Goal: Find contact information: Obtain details needed to contact an individual or organization

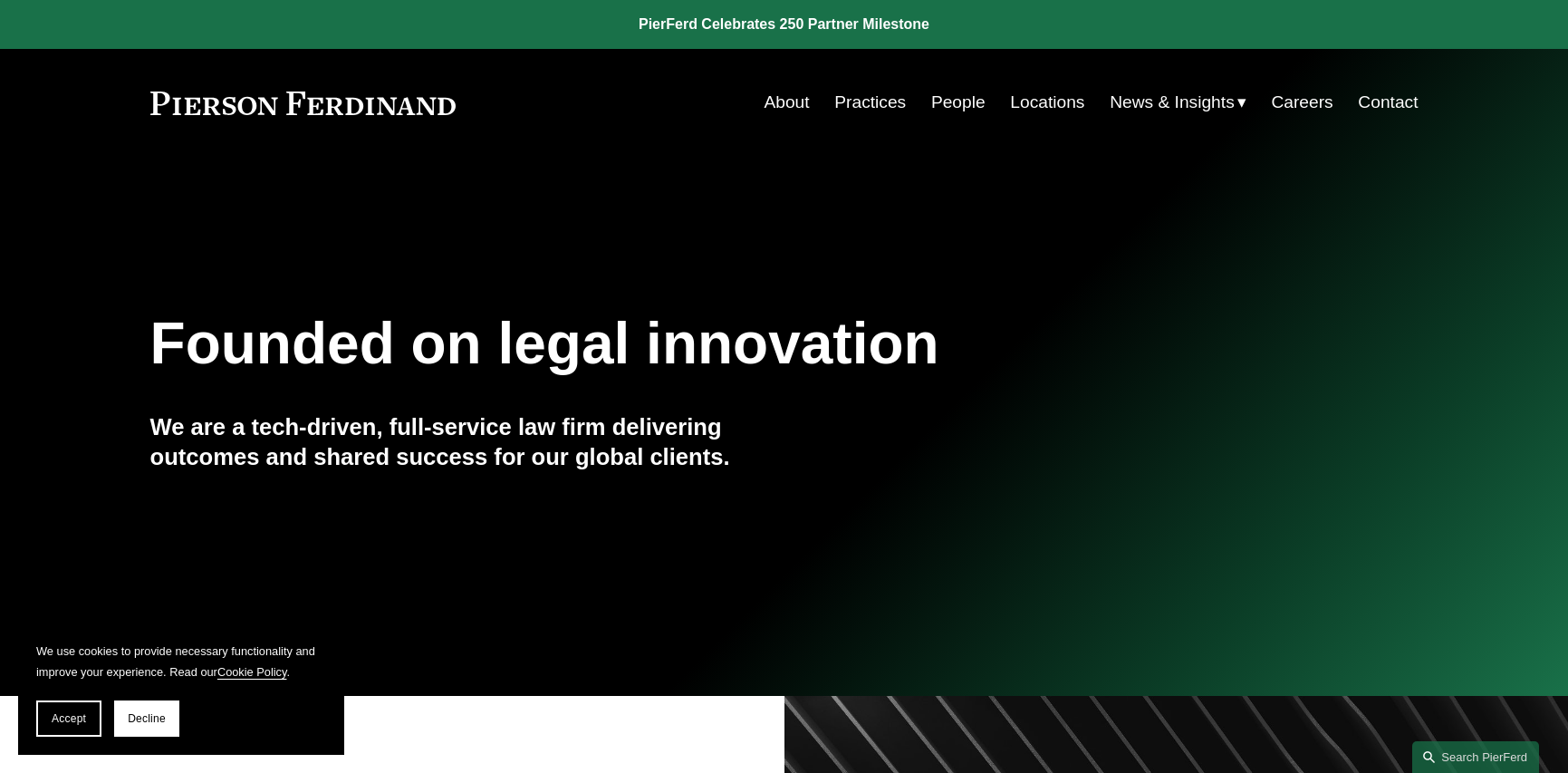
scroll to position [3081, 0]
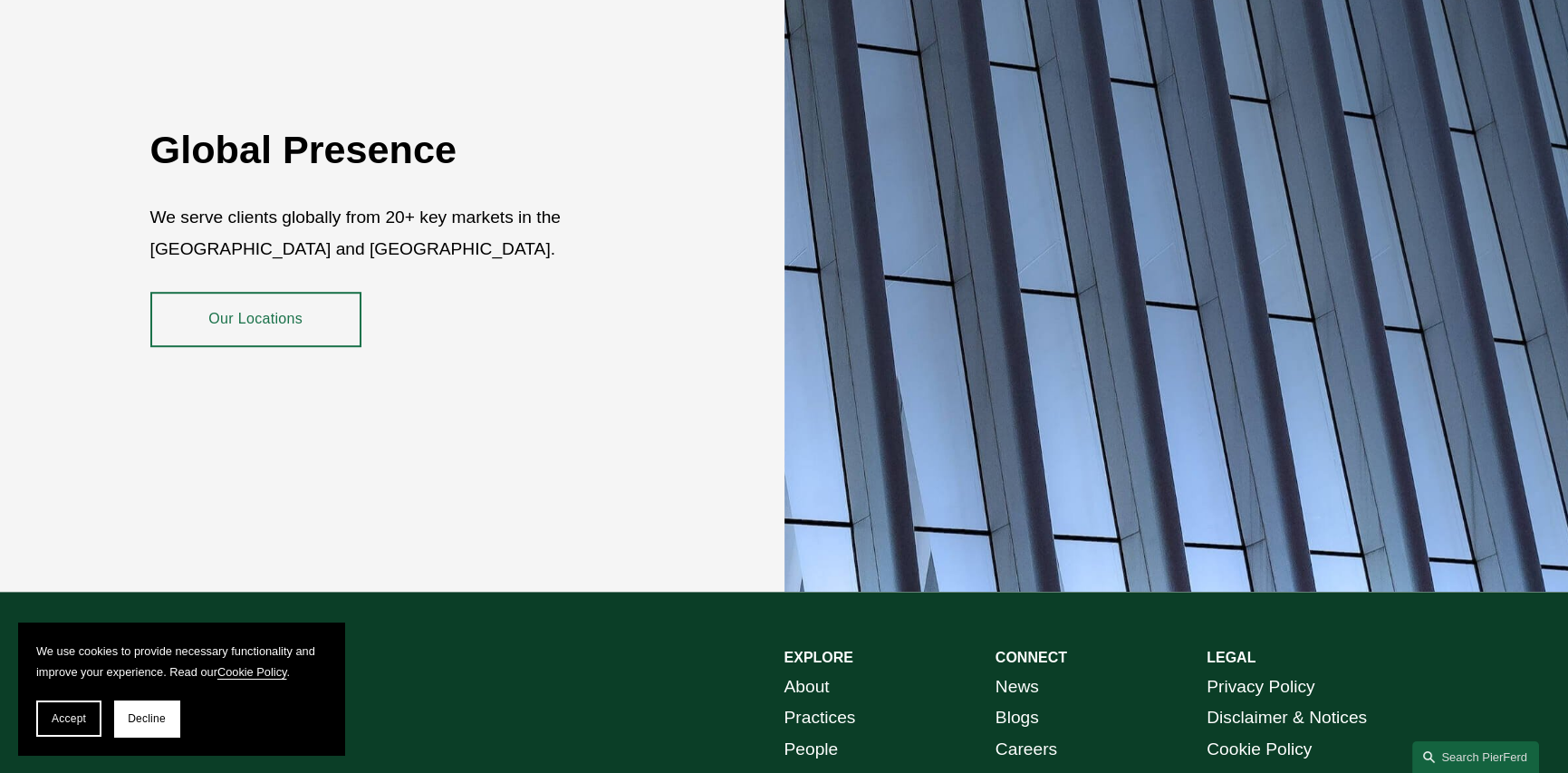
click at [43, 722] on button "Accept" at bounding box center [69, 718] width 66 height 36
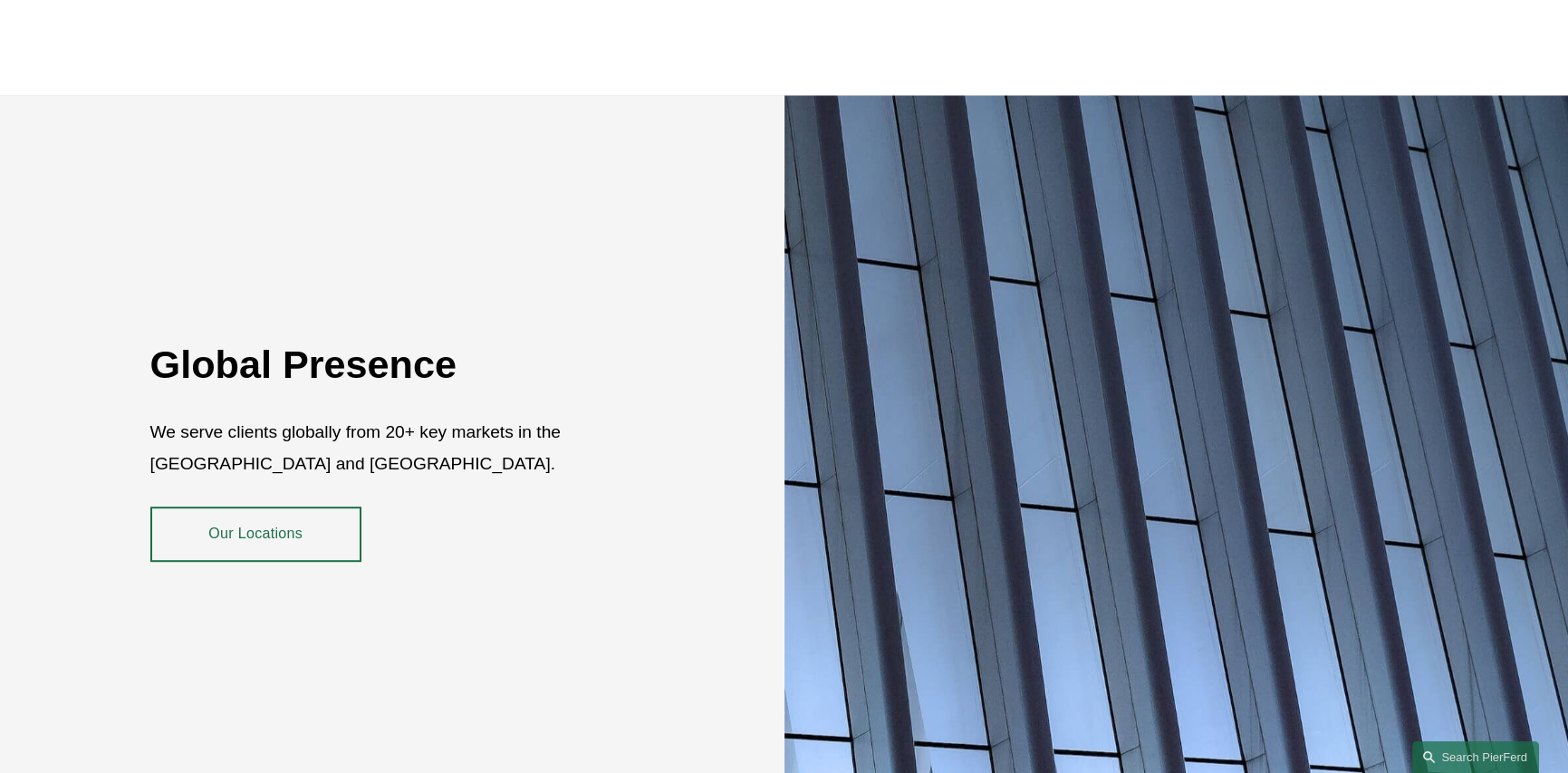
scroll to position [2836, 0]
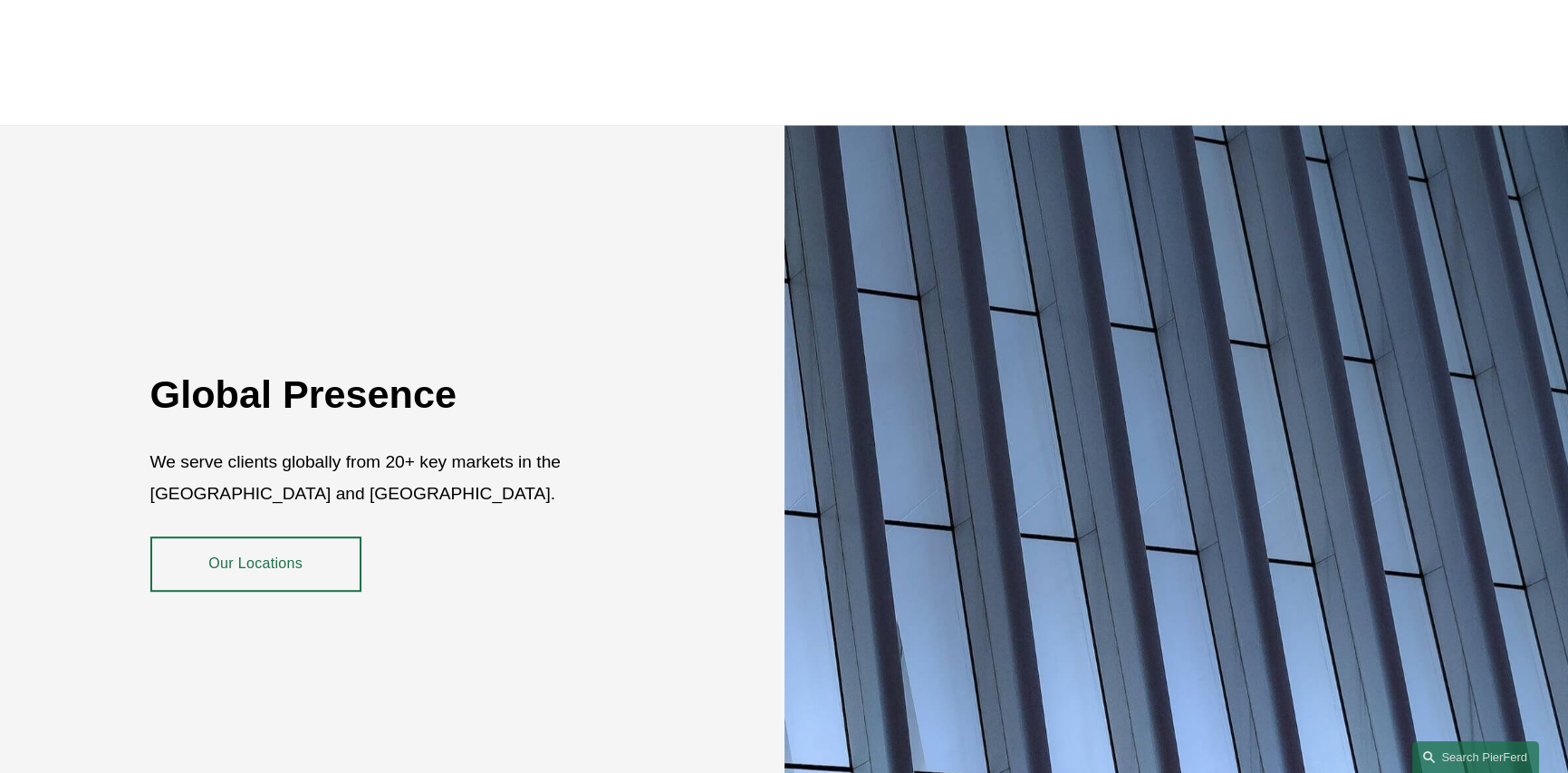
click at [489, 329] on div "Global Presence We serve clients globally from 20+ key markets in the US and UK…" at bounding box center [784, 480] width 1568 height 711
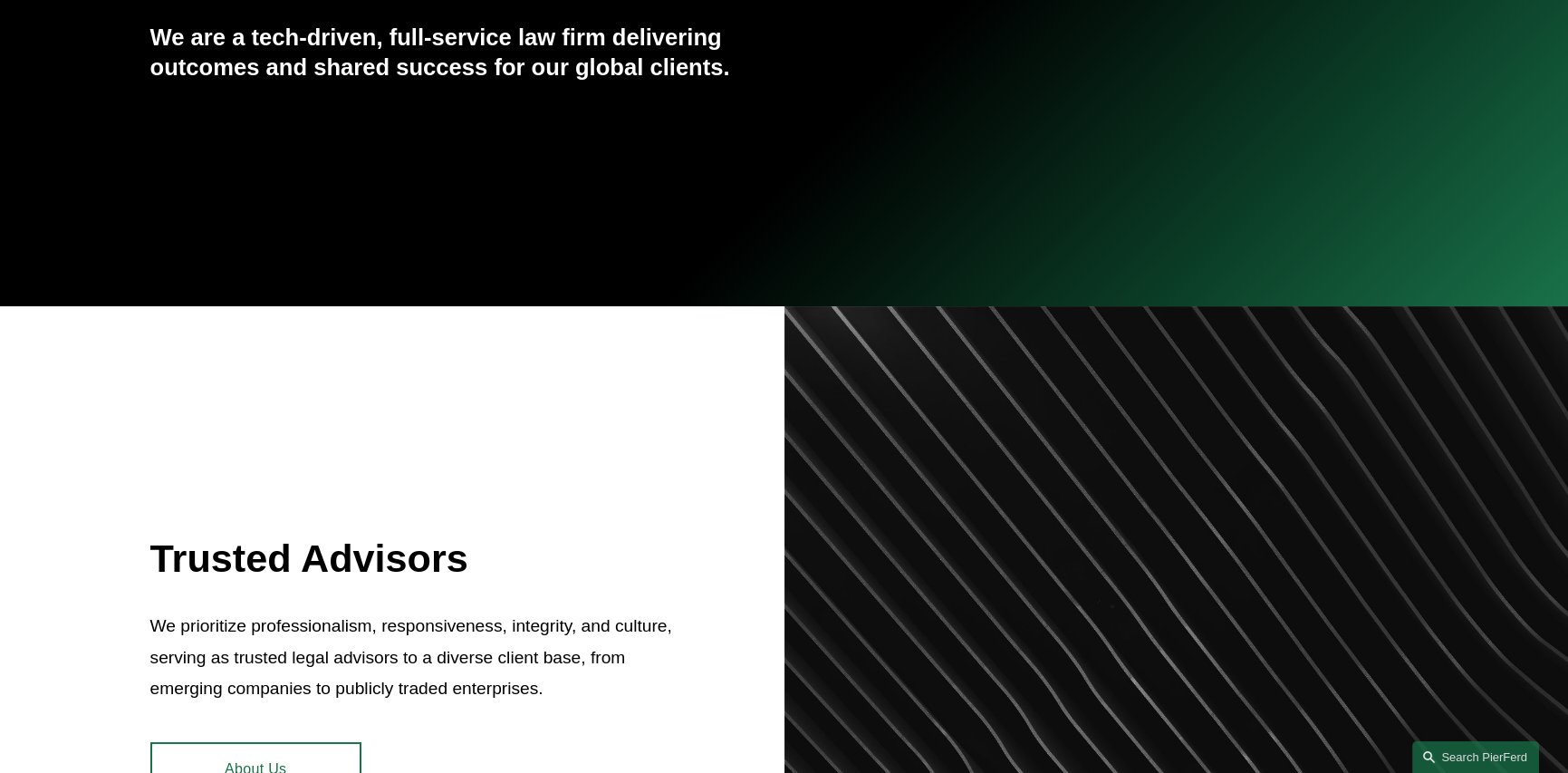
scroll to position [0, 0]
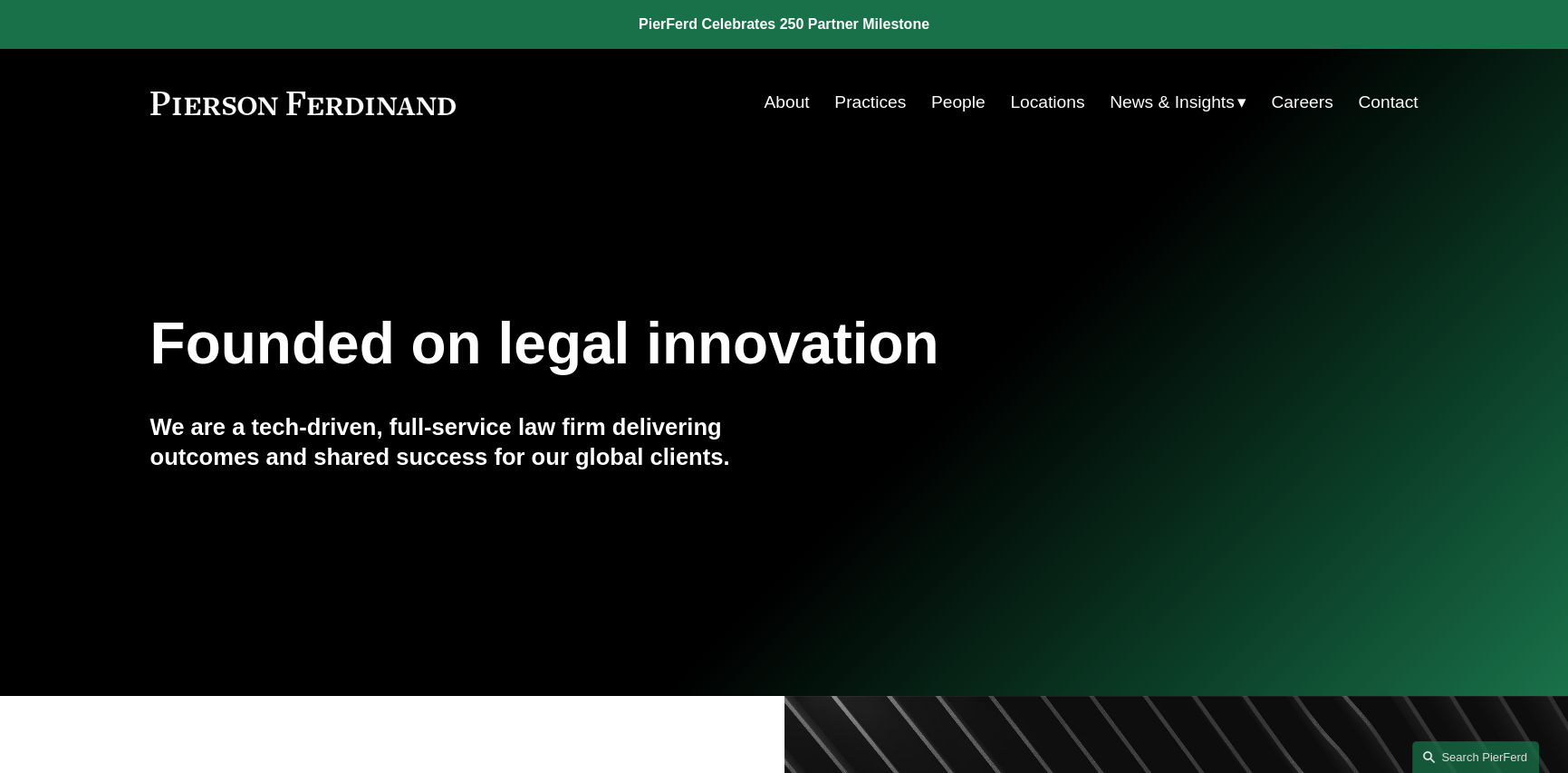
click at [941, 101] on link "People" at bounding box center [958, 102] width 54 height 34
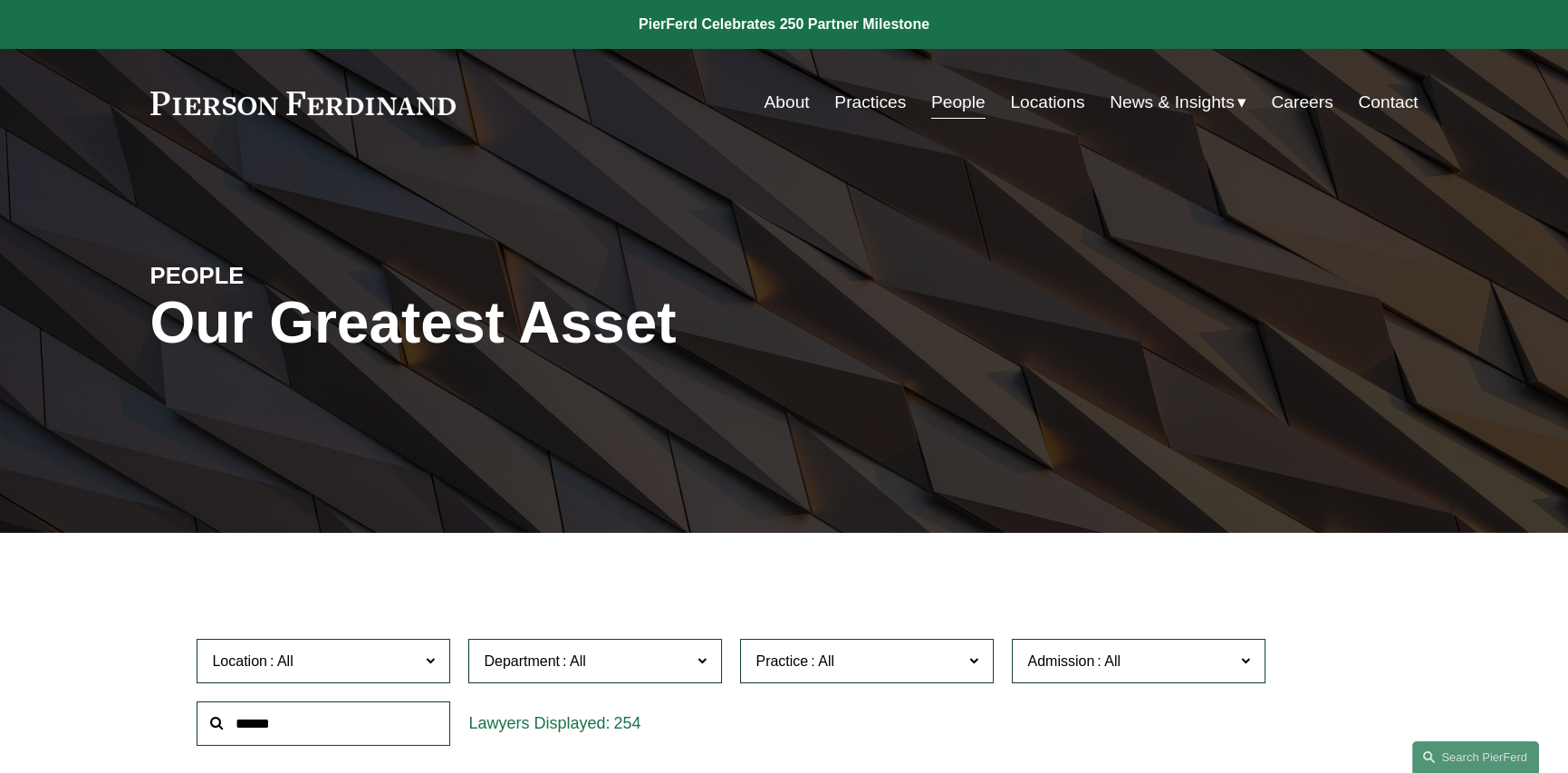
click at [382, 718] on input "text" at bounding box center [323, 723] width 254 height 44
type input "******"
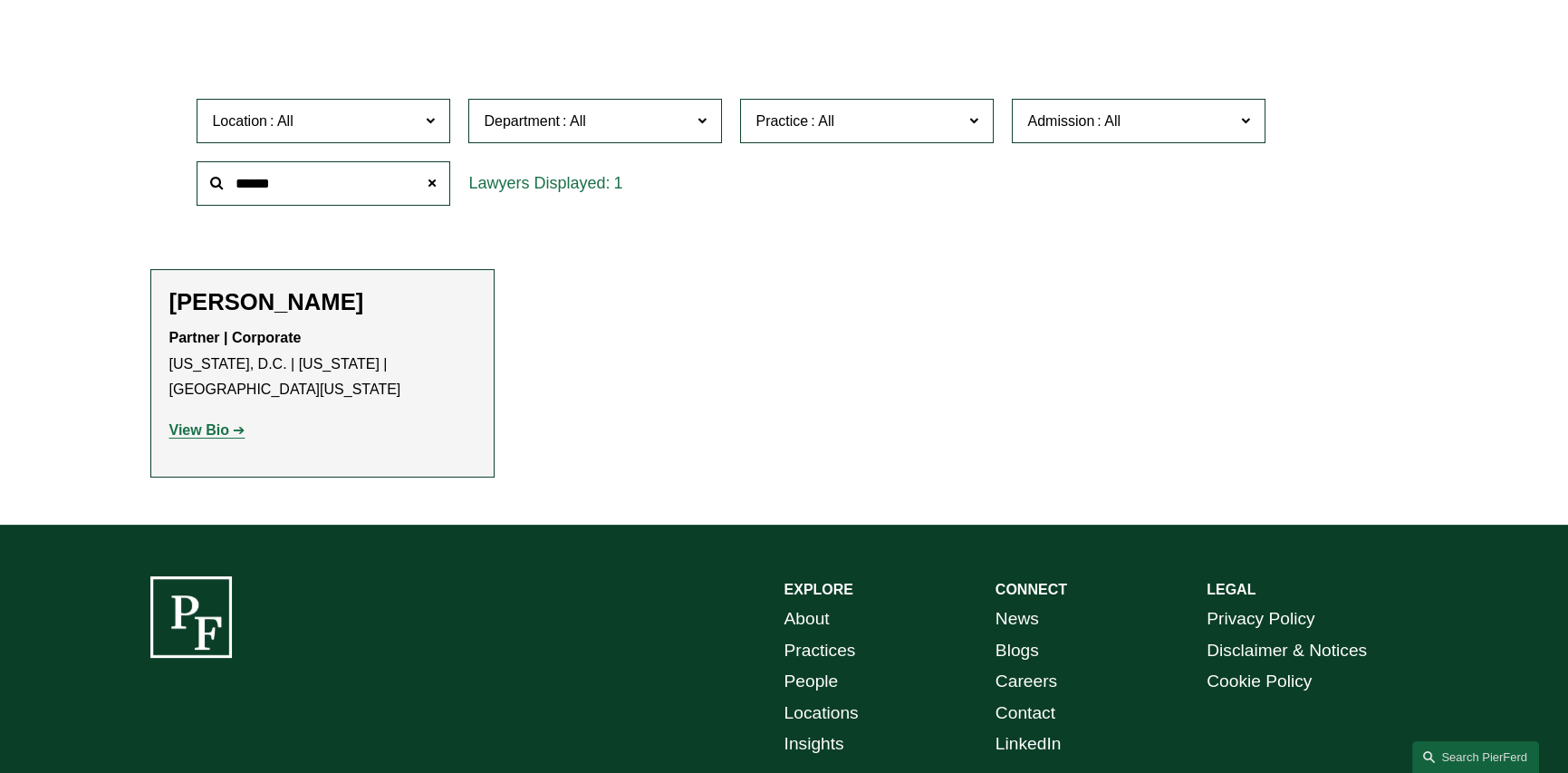
scroll to position [543, 0]
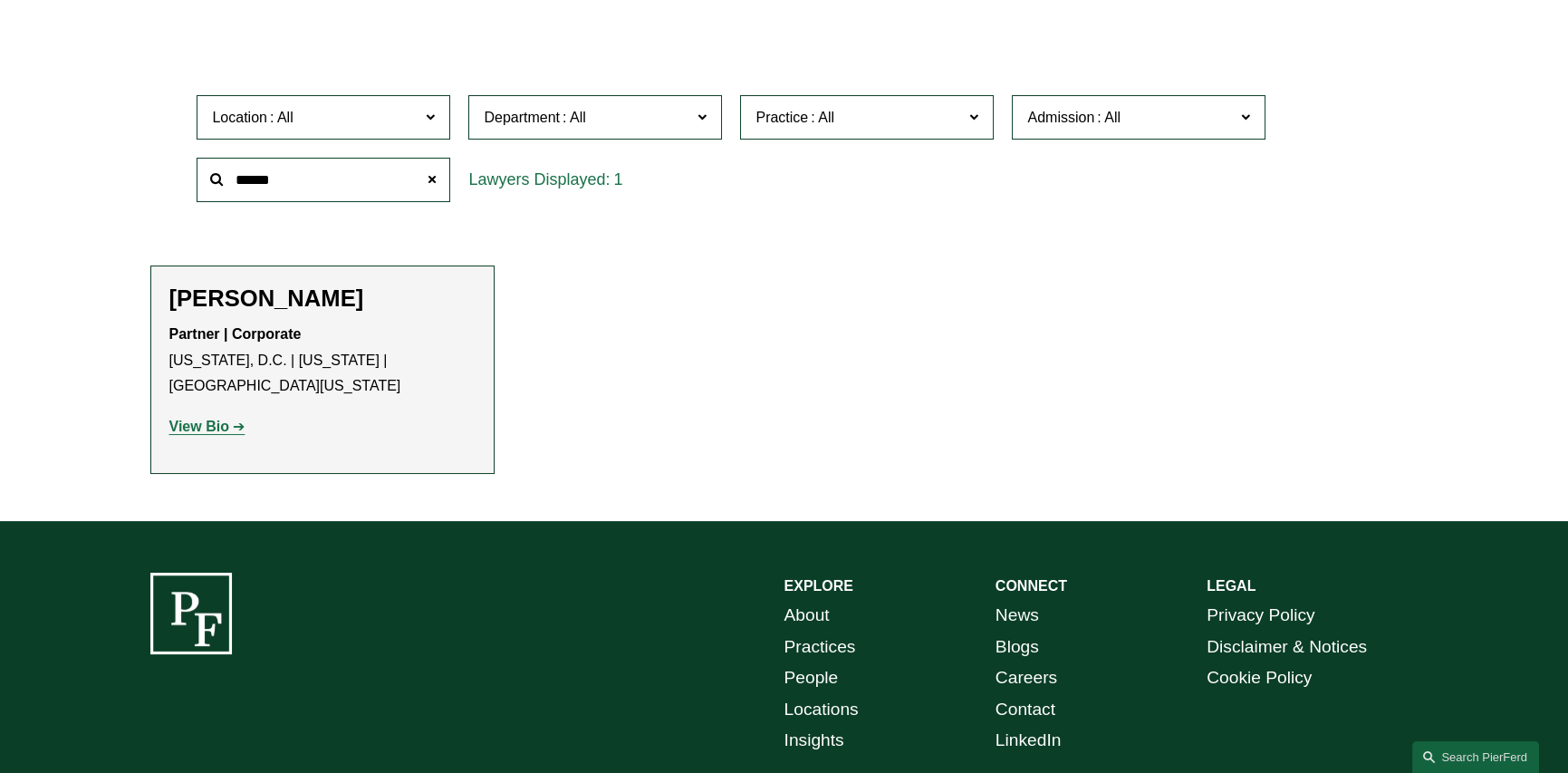
click at [297, 295] on h2 "[PERSON_NAME]" at bounding box center [323, 298] width 306 height 28
click at [204, 423] on strong "View Bio" at bounding box center [199, 427] width 60 height 16
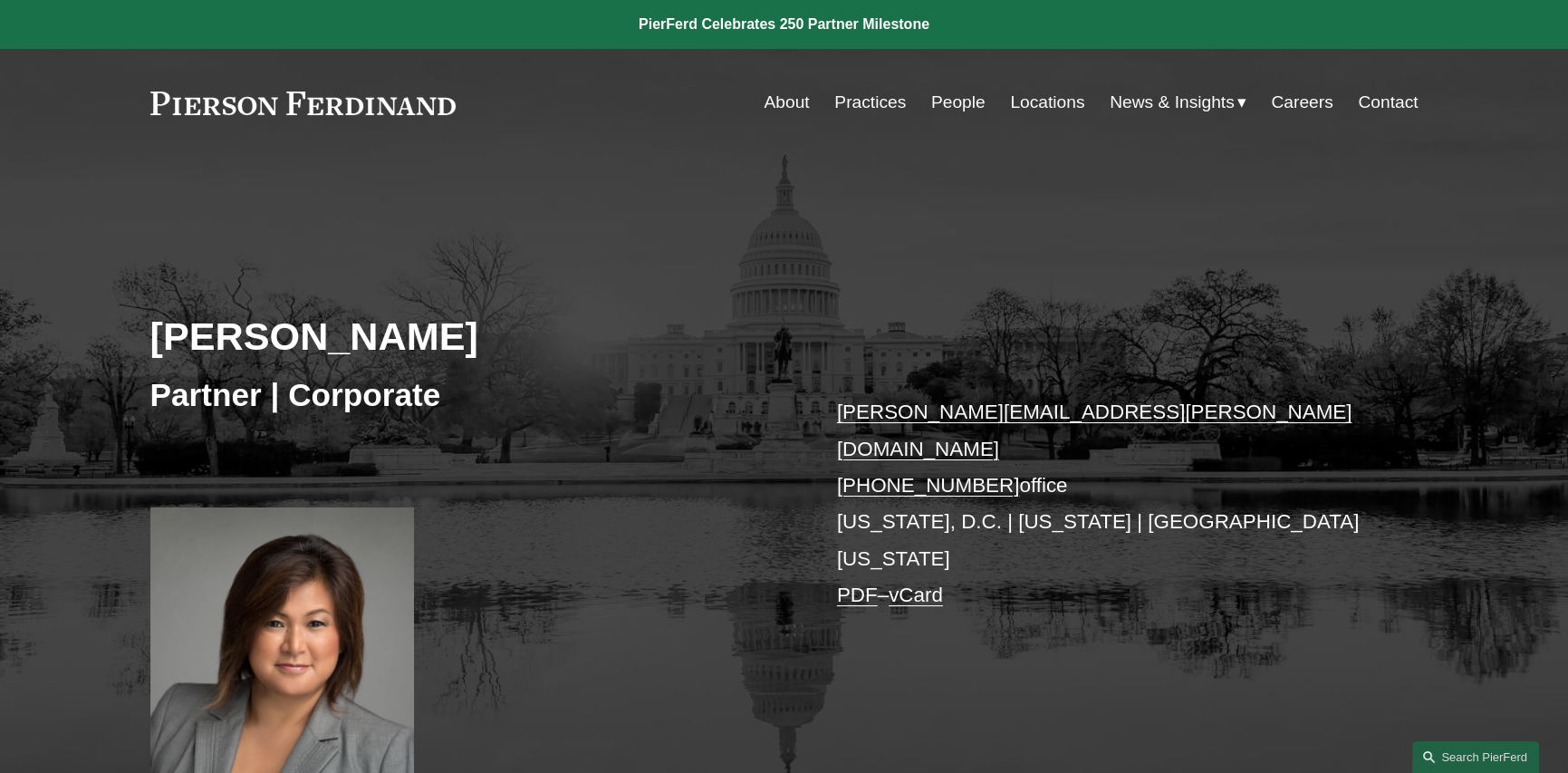
click at [1030, 99] on link "Locations" at bounding box center [1047, 102] width 75 height 34
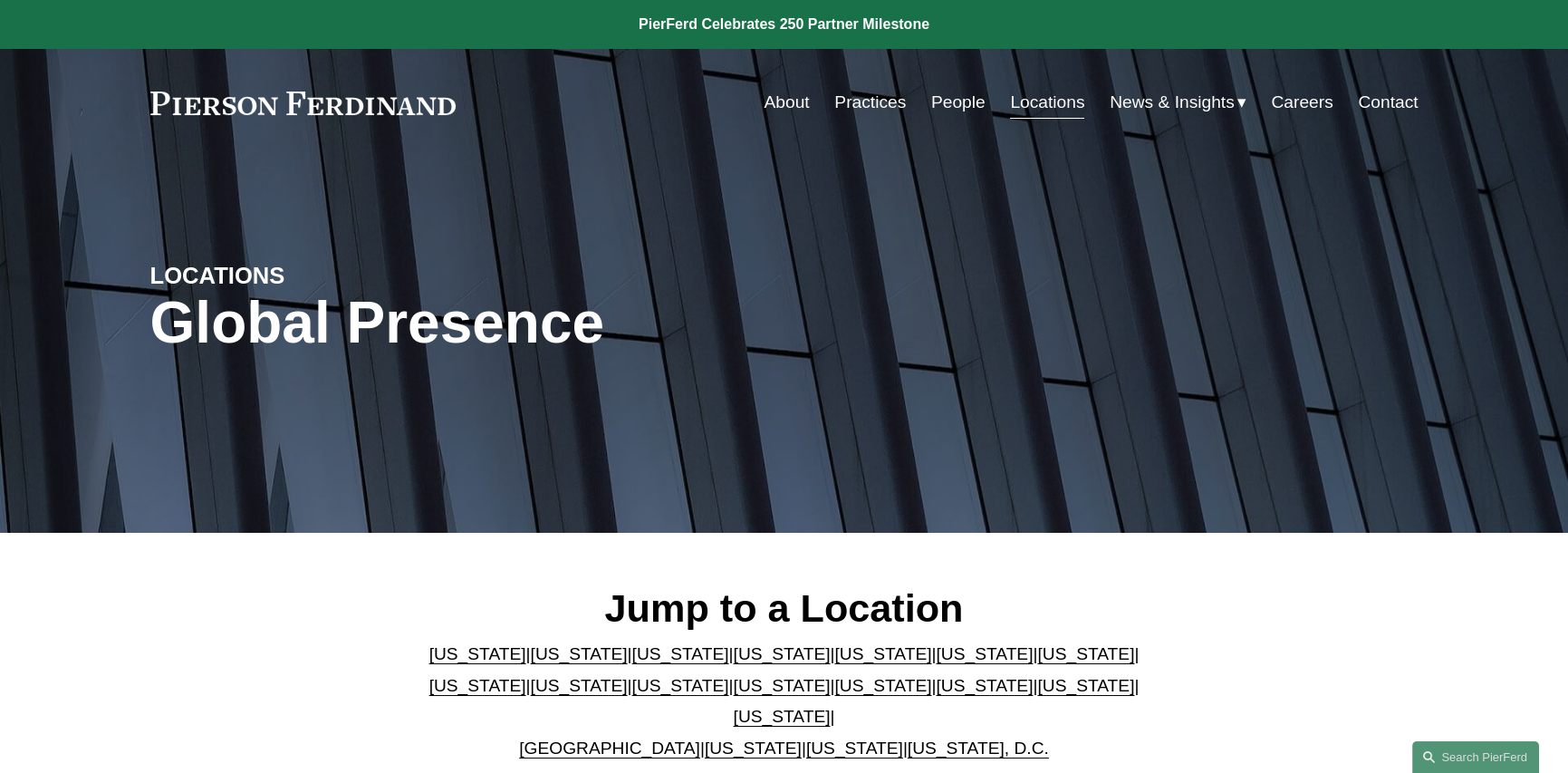
click at [941, 100] on link "People" at bounding box center [958, 102] width 54 height 34
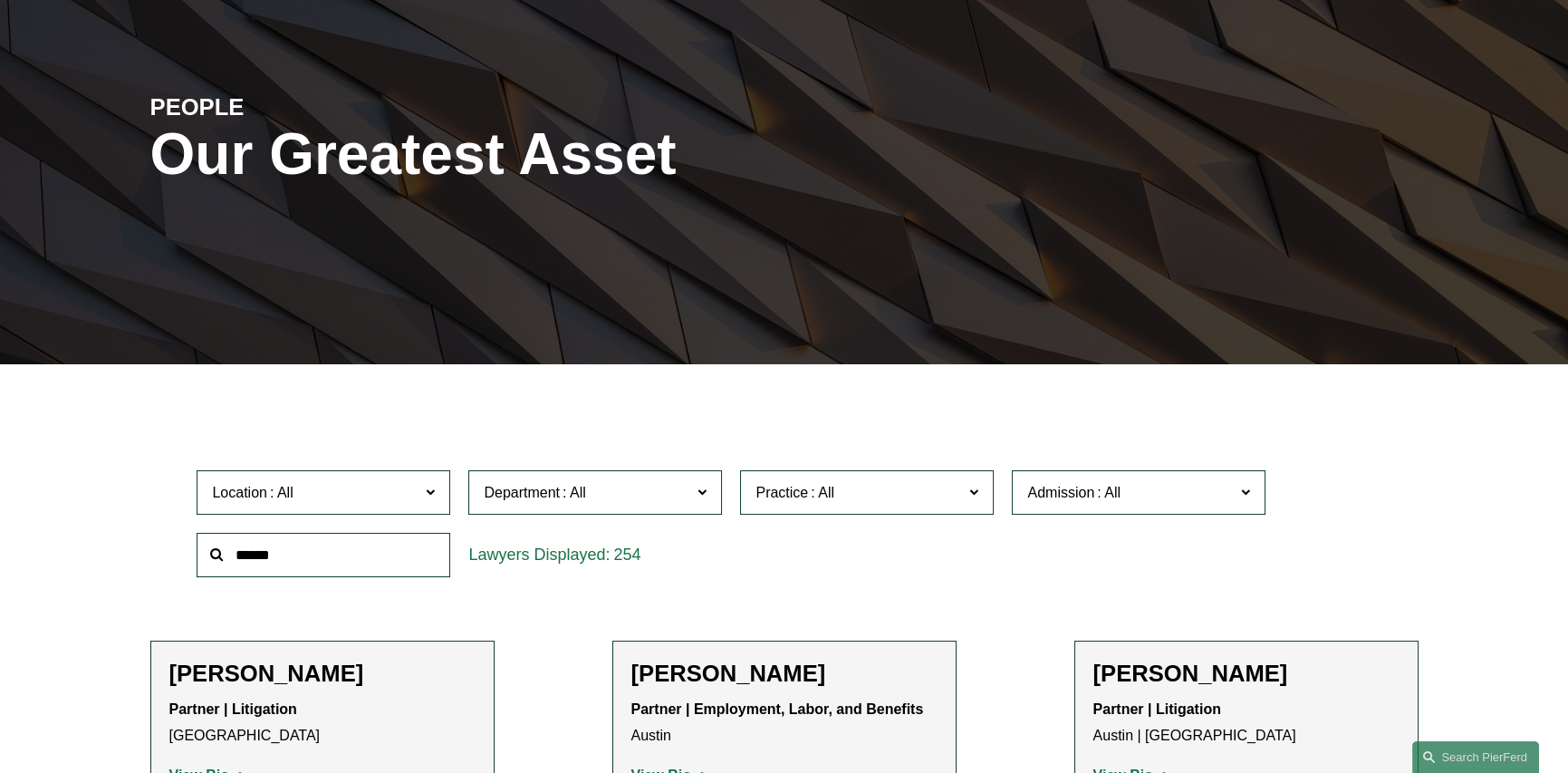
scroll to position [272, 0]
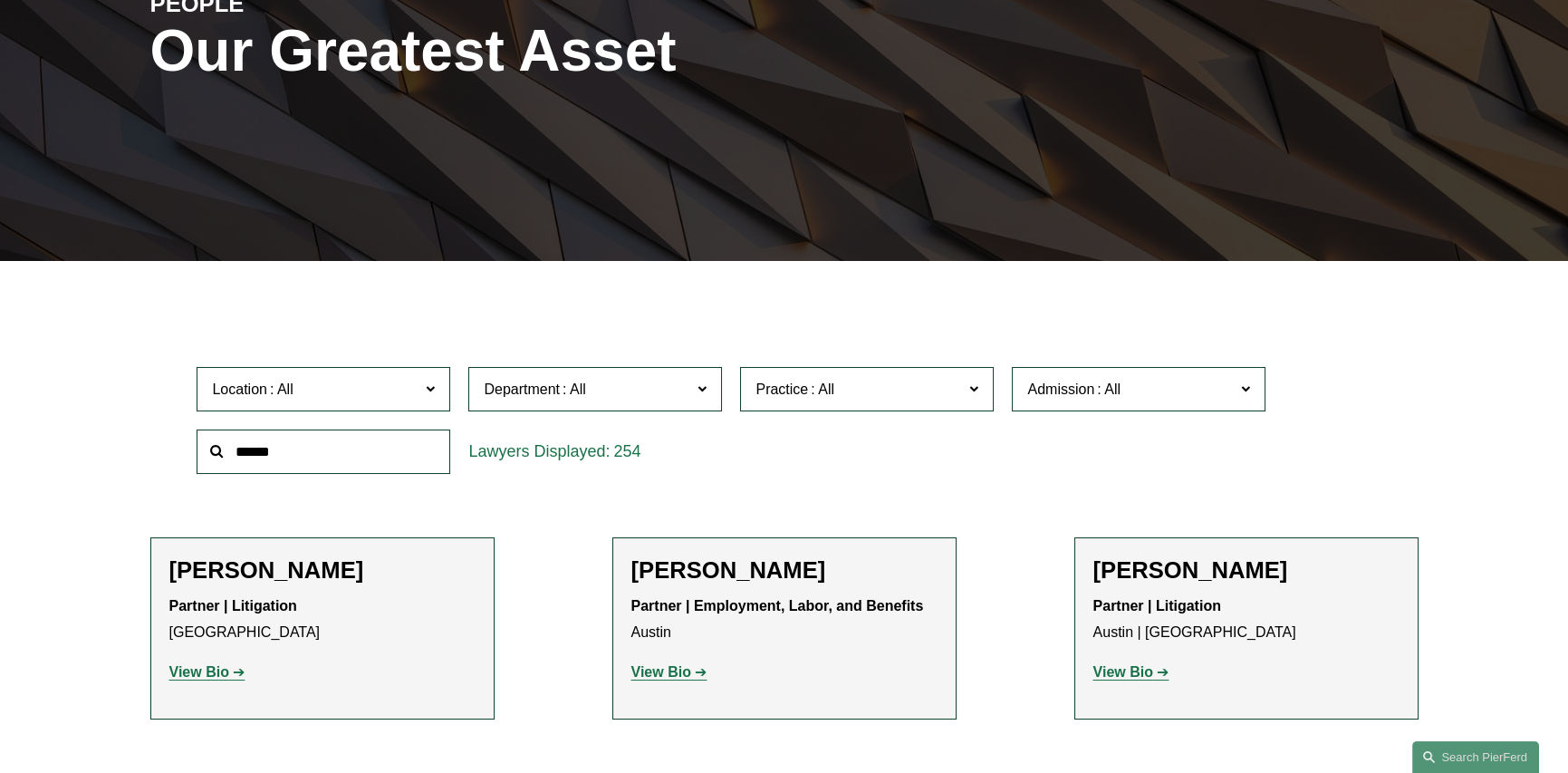
click at [327, 451] on input "text" at bounding box center [323, 451] width 254 height 44
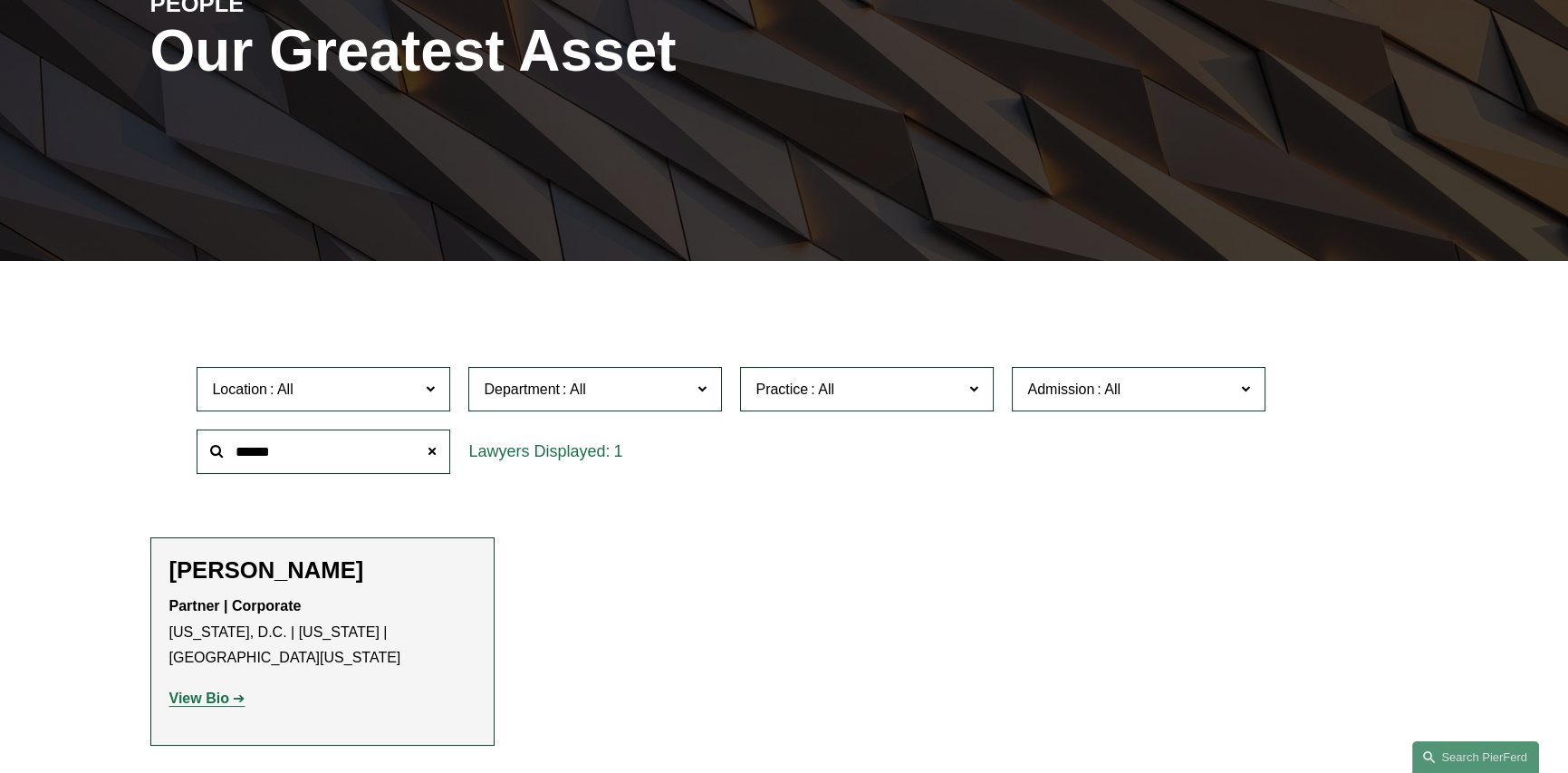
type input "******"
click at [217, 692] on strong "View Bio" at bounding box center [199, 698] width 60 height 16
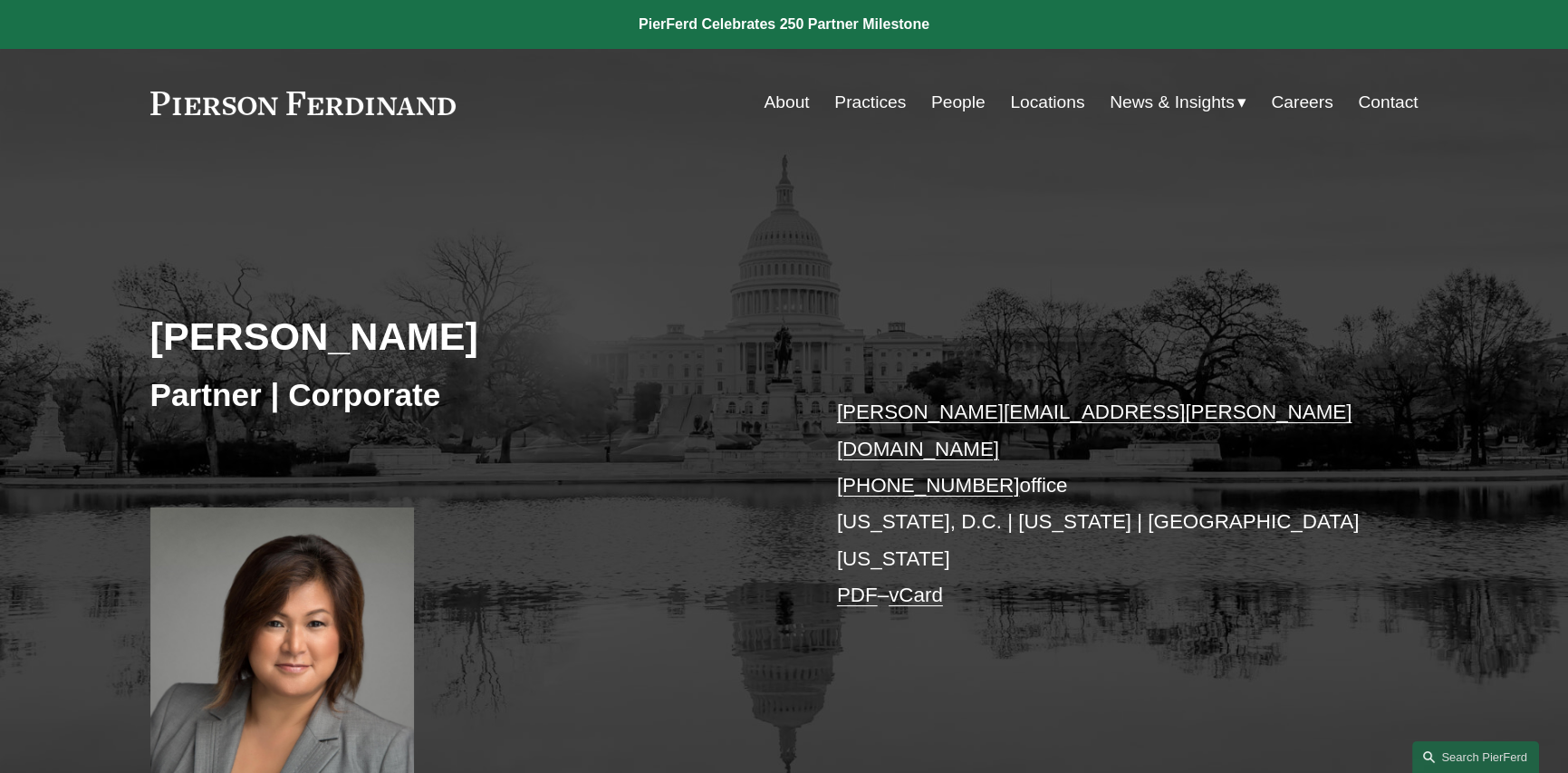
click at [933, 584] on link "vCard" at bounding box center [915, 594] width 54 height 23
click at [862, 584] on link "PDF" at bounding box center [857, 594] width 41 height 23
click at [896, 244] on div "[PERSON_NAME] Partner | Corporate [PERSON_NAME][EMAIL_ADDRESS][PERSON_NAME][DOM…" at bounding box center [784, 490] width 1568 height 574
